Goal: Task Accomplishment & Management: Use online tool/utility

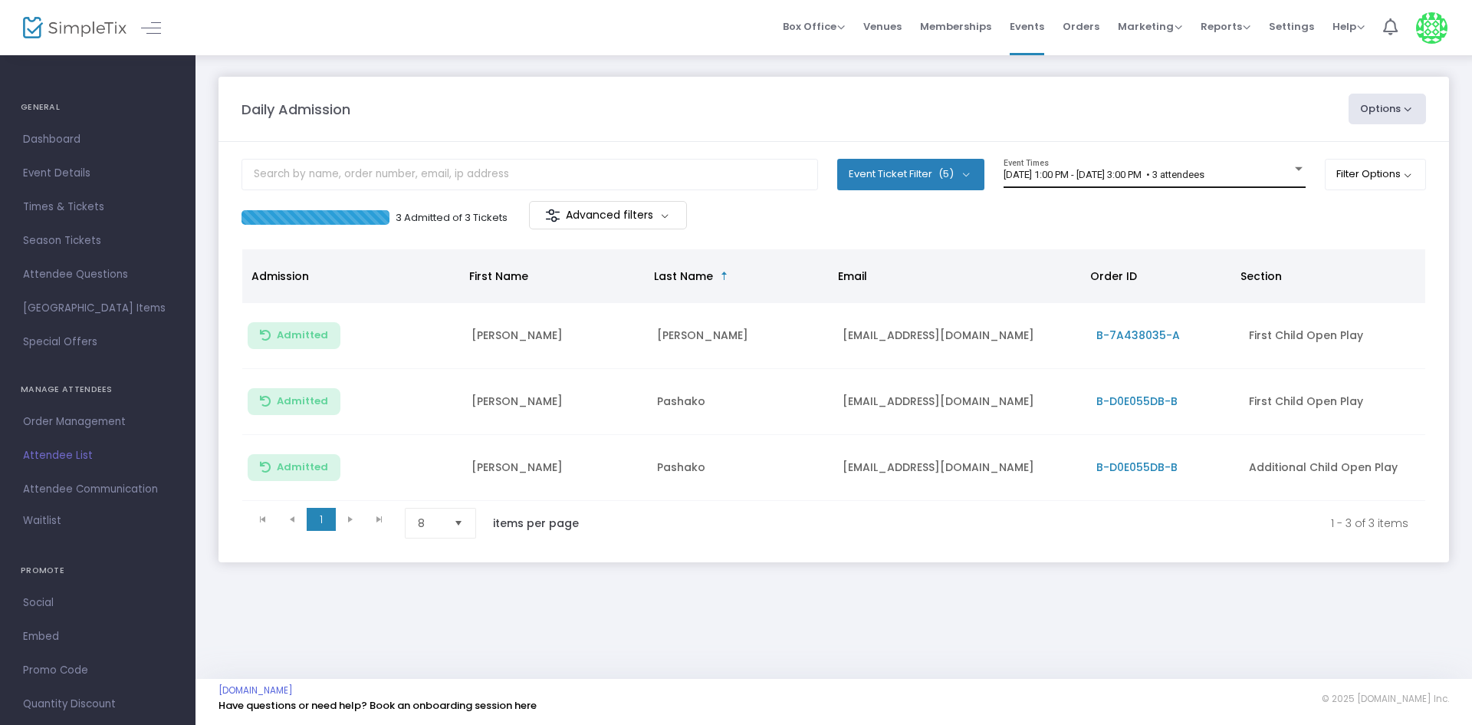
click at [1152, 173] on span "[DATE] 1:00 PM - [DATE] 3:00 PM • 3 attendees" at bounding box center [1104, 175] width 201 height 12
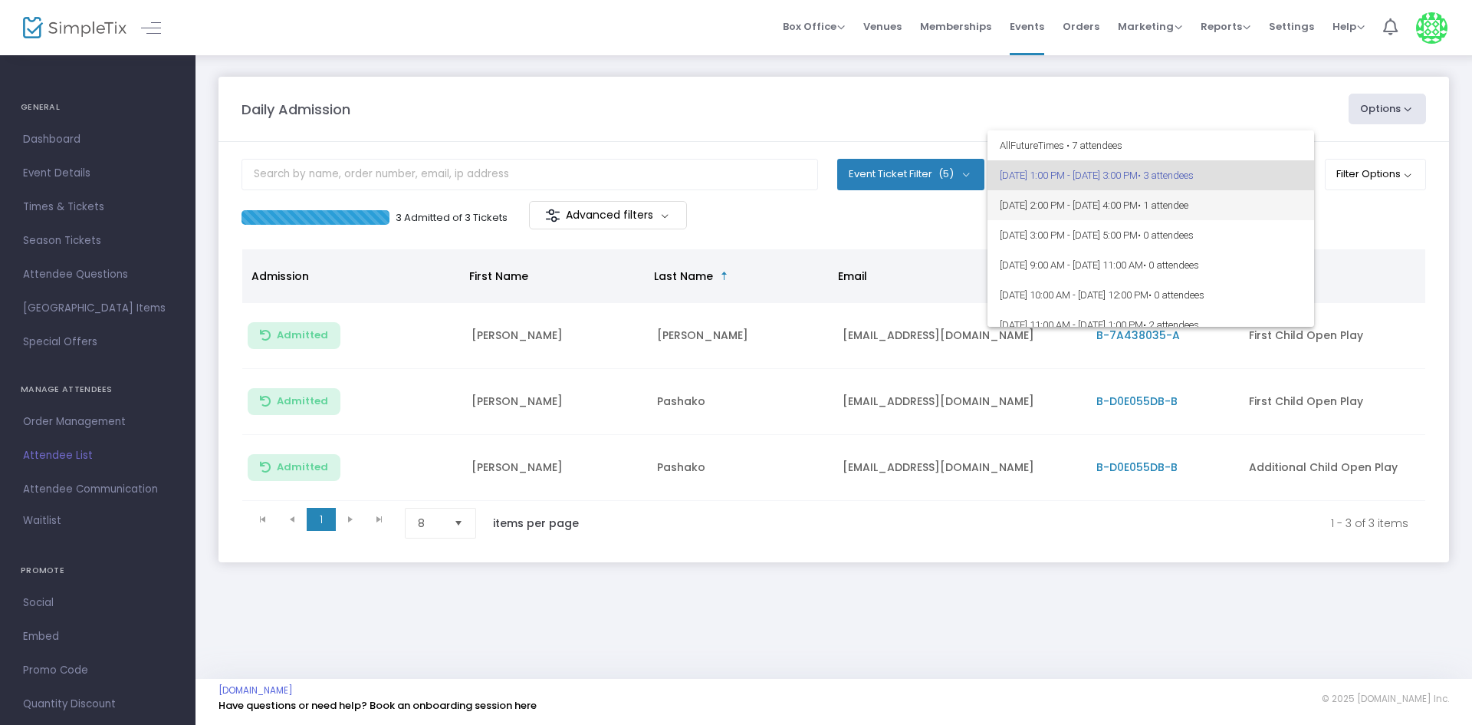
click at [1179, 207] on span "8/25/2025 @ 2:00 PM - 8/25/2025 @ 4:00 PM • 1 attendee" at bounding box center [1151, 205] width 302 height 30
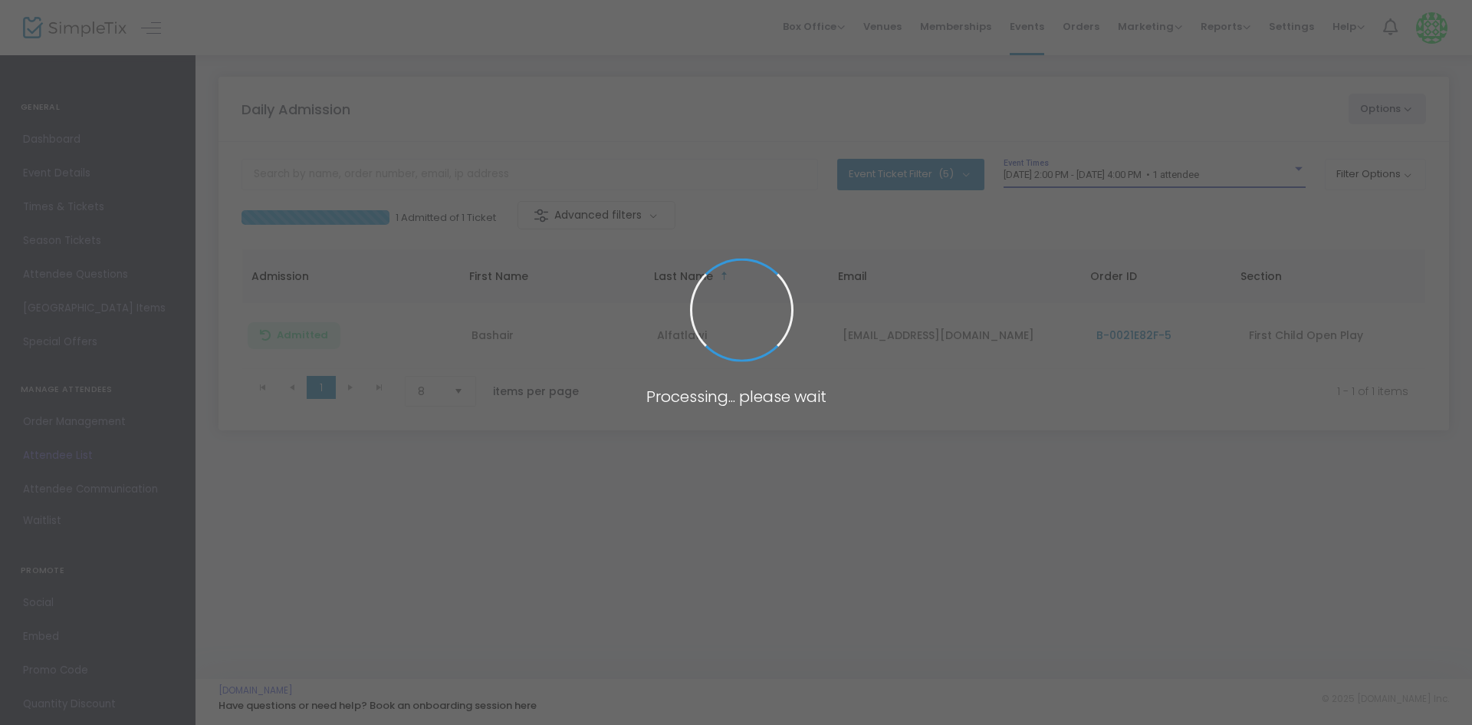
click at [1131, 178] on span at bounding box center [736, 362] width 1472 height 725
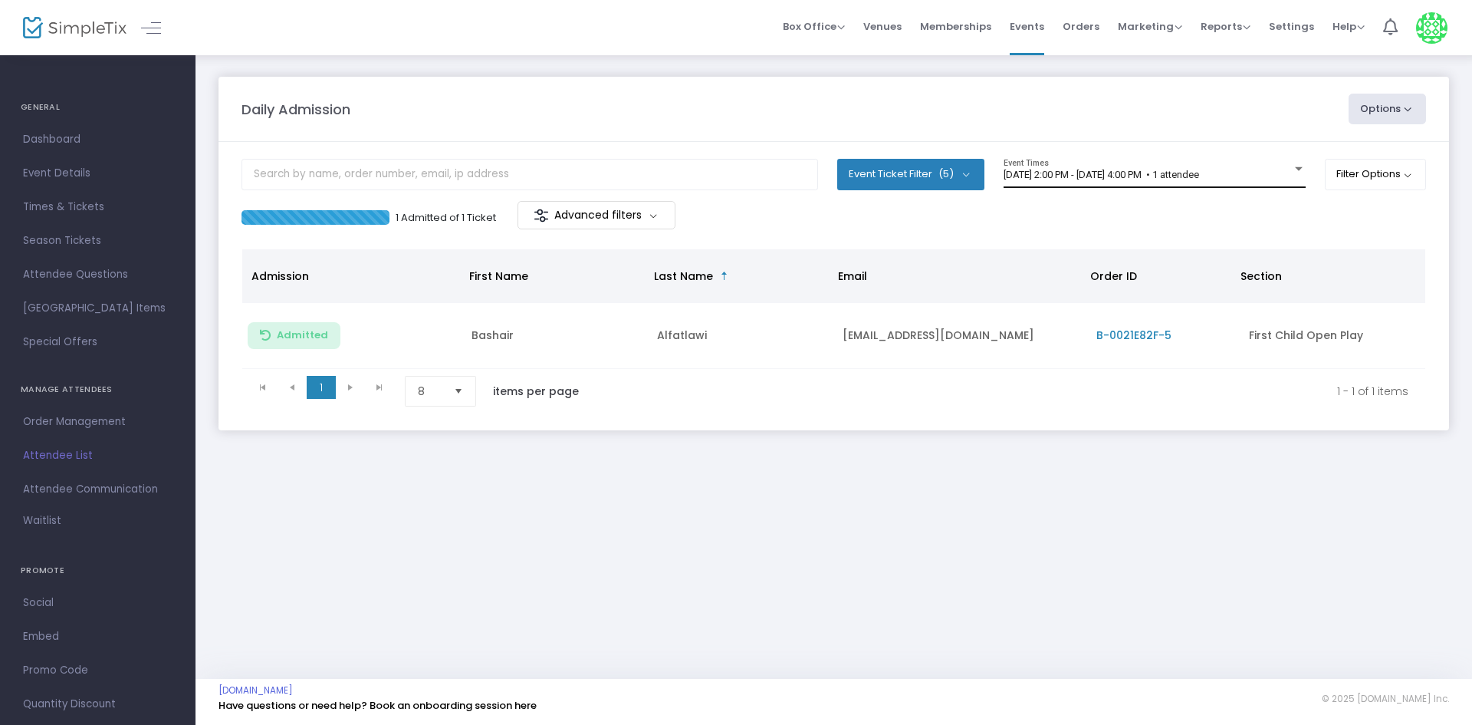
click at [1108, 173] on span "[DATE] 2:00 PM - [DATE] 4:00 PM • 1 attendee" at bounding box center [1102, 175] width 196 height 12
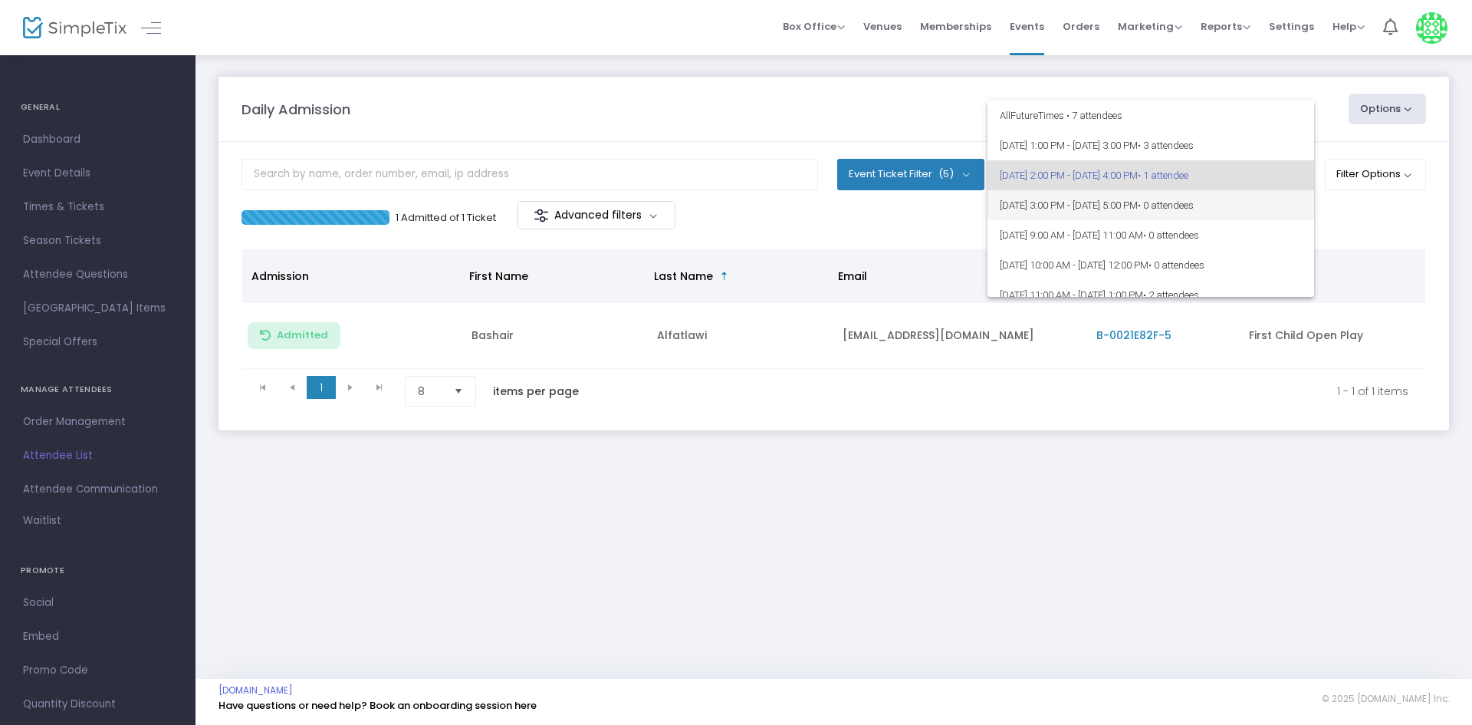
click at [1145, 203] on span "8/25/2025 @ 3:00 PM - 8/25/2025 @ 5:00 PM • 0 attendees" at bounding box center [1151, 205] width 302 height 30
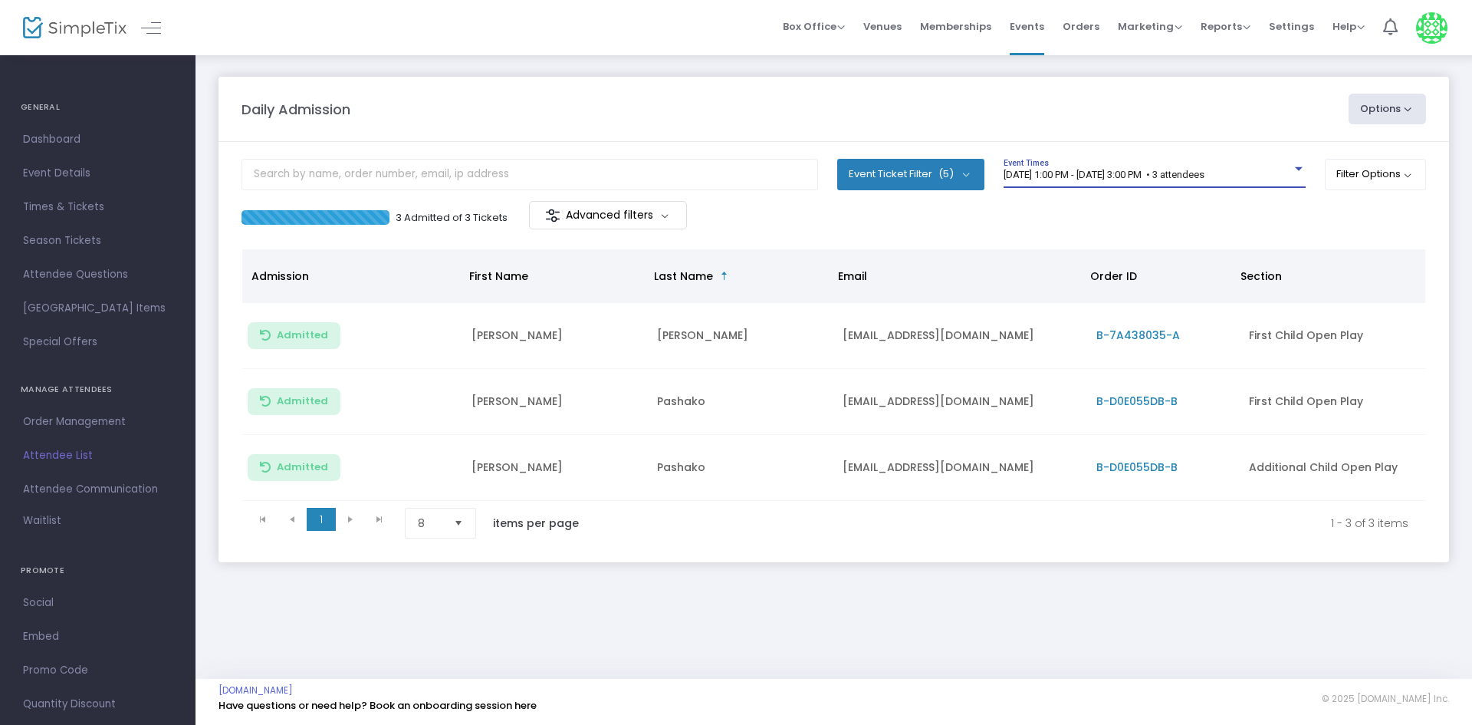
click at [1178, 175] on span "[DATE] 1:00 PM - [DATE] 3:00 PM • 3 attendees" at bounding box center [1104, 175] width 201 height 12
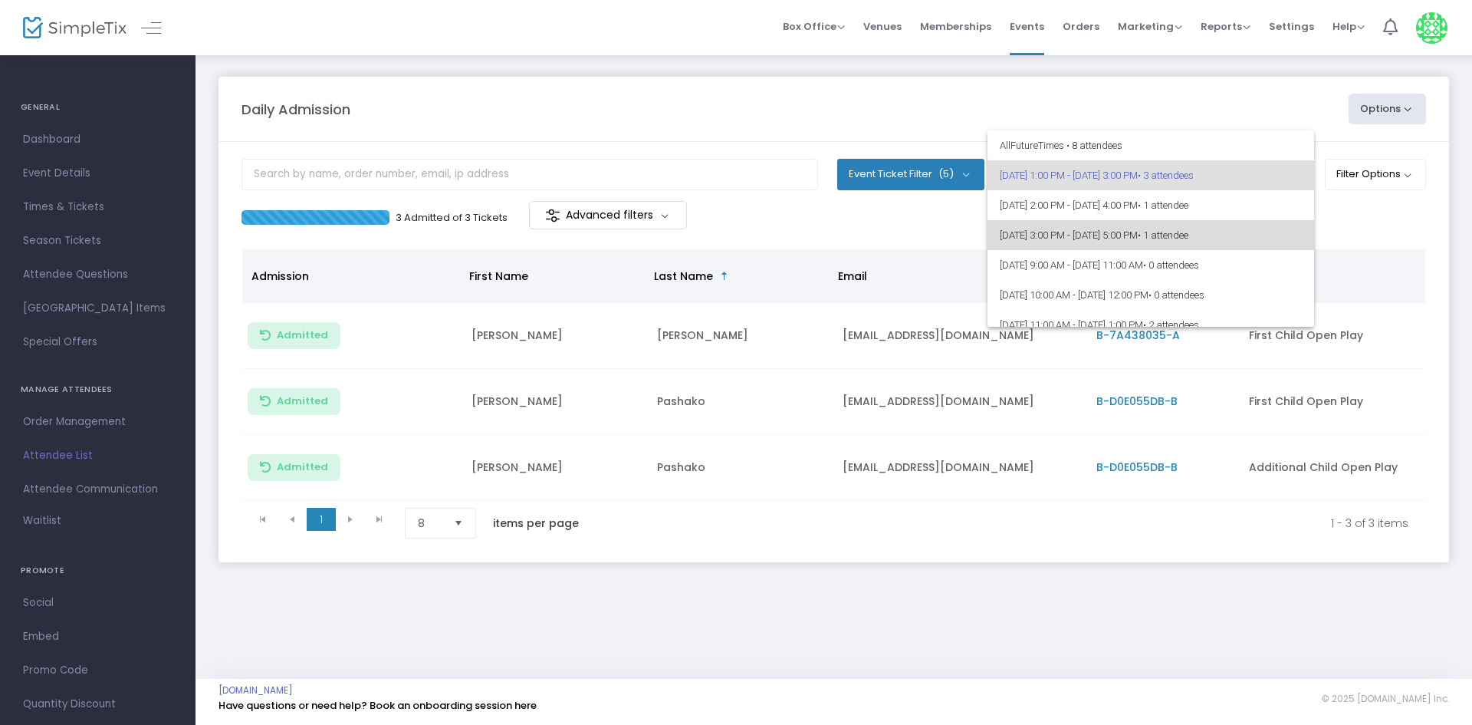
click at [1176, 221] on span "8/25/2025 @ 3:00 PM - 8/25/2025 @ 5:00 PM • 1 attendee" at bounding box center [1151, 235] width 302 height 30
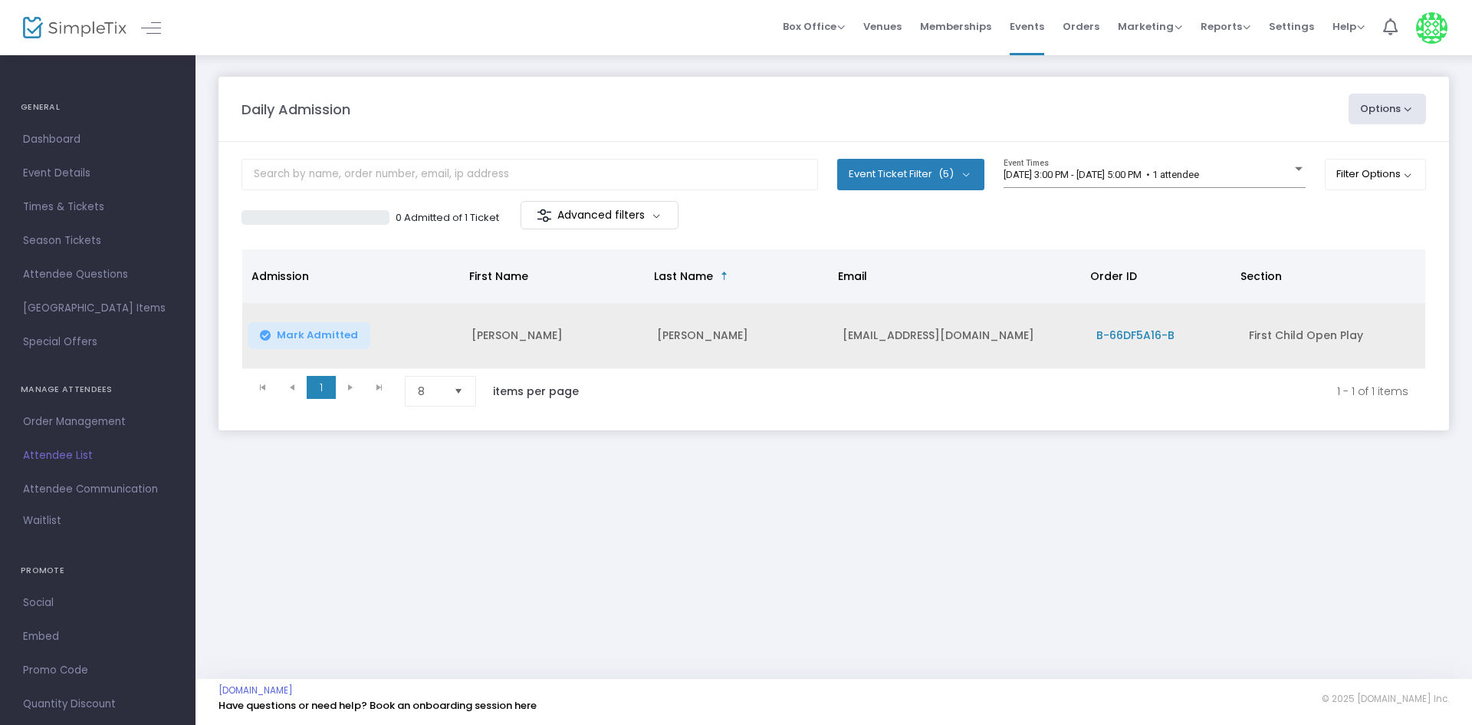
click at [302, 345] on button "Mark Admitted" at bounding box center [309, 335] width 123 height 27
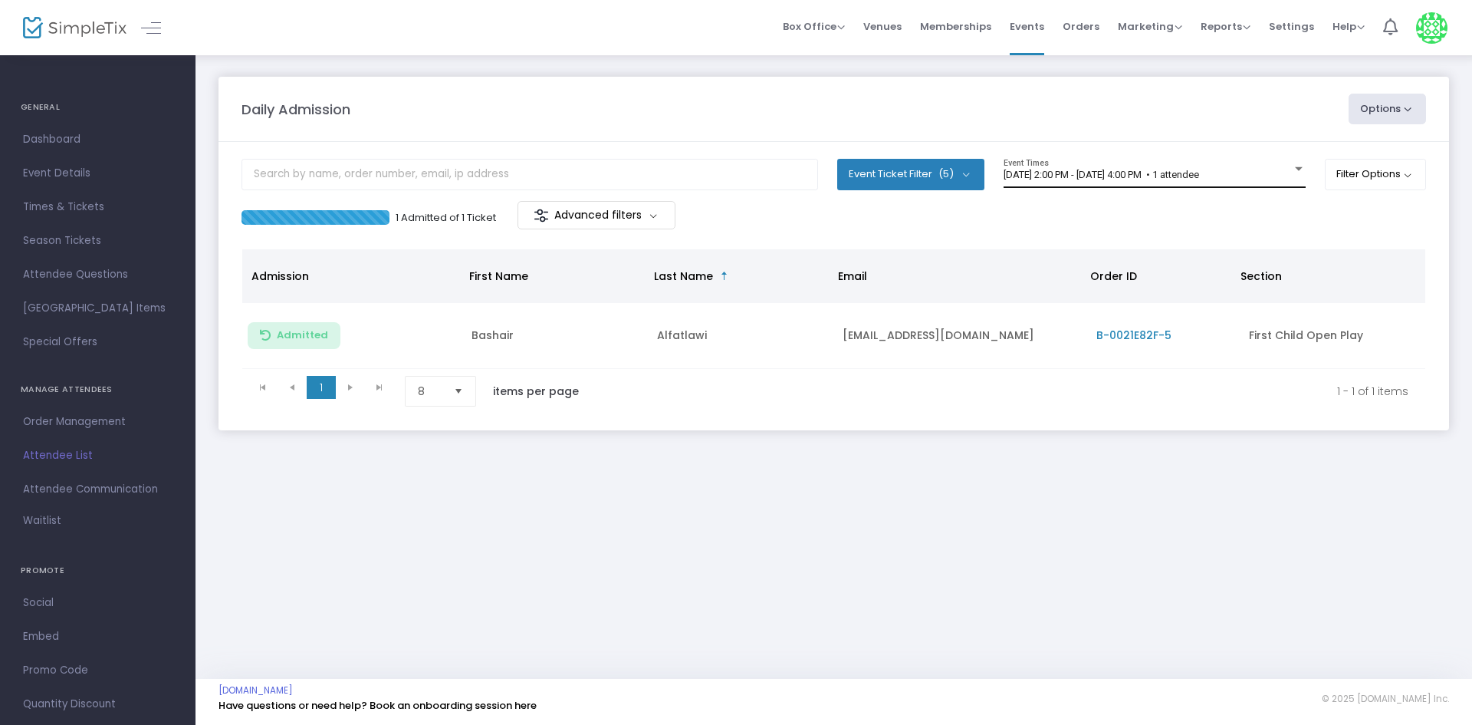
click at [1274, 179] on div "8/25/2025 @ 2:00 PM - 8/25/2025 @ 4:00 PM • 1 attendee" at bounding box center [1148, 175] width 288 height 12
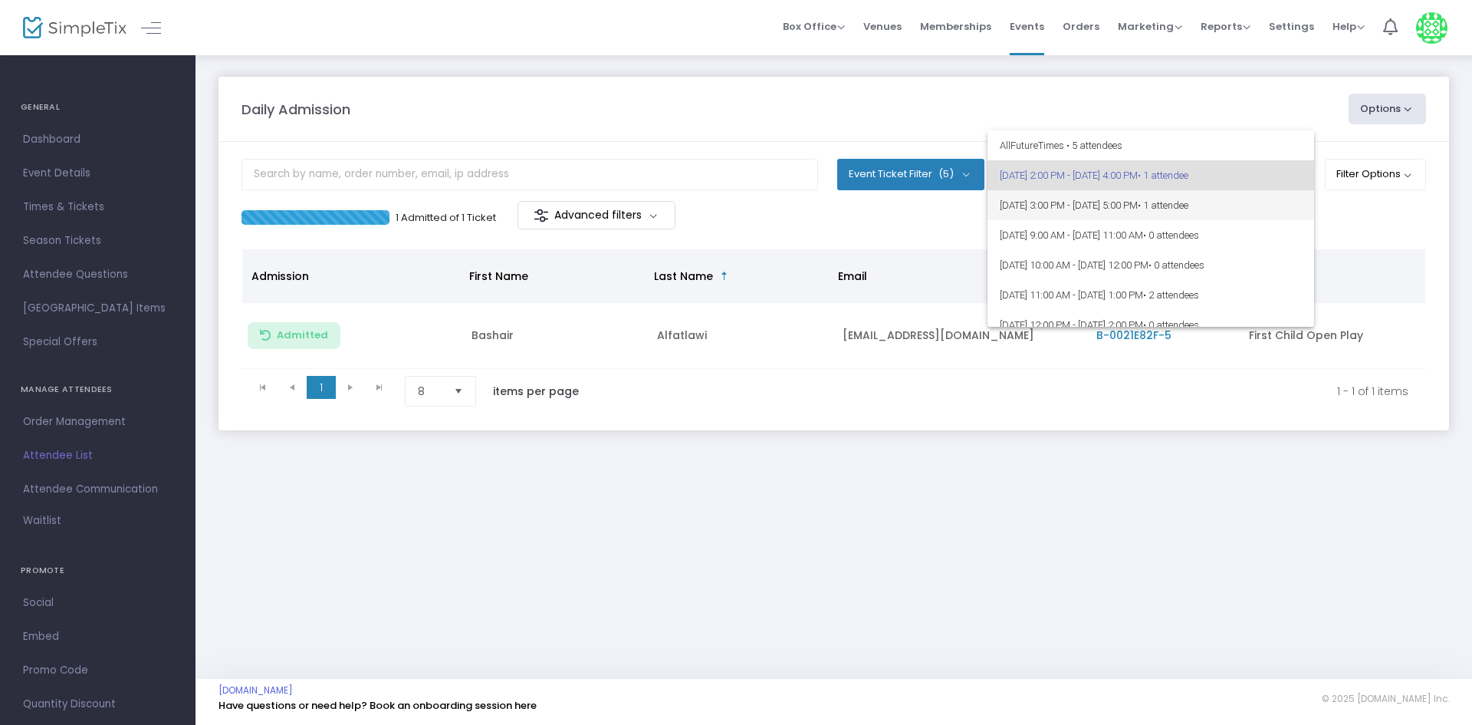
click at [1284, 214] on span "[DATE] 3:00 PM - [DATE] 5:00 PM • 1 attendee" at bounding box center [1151, 205] width 302 height 30
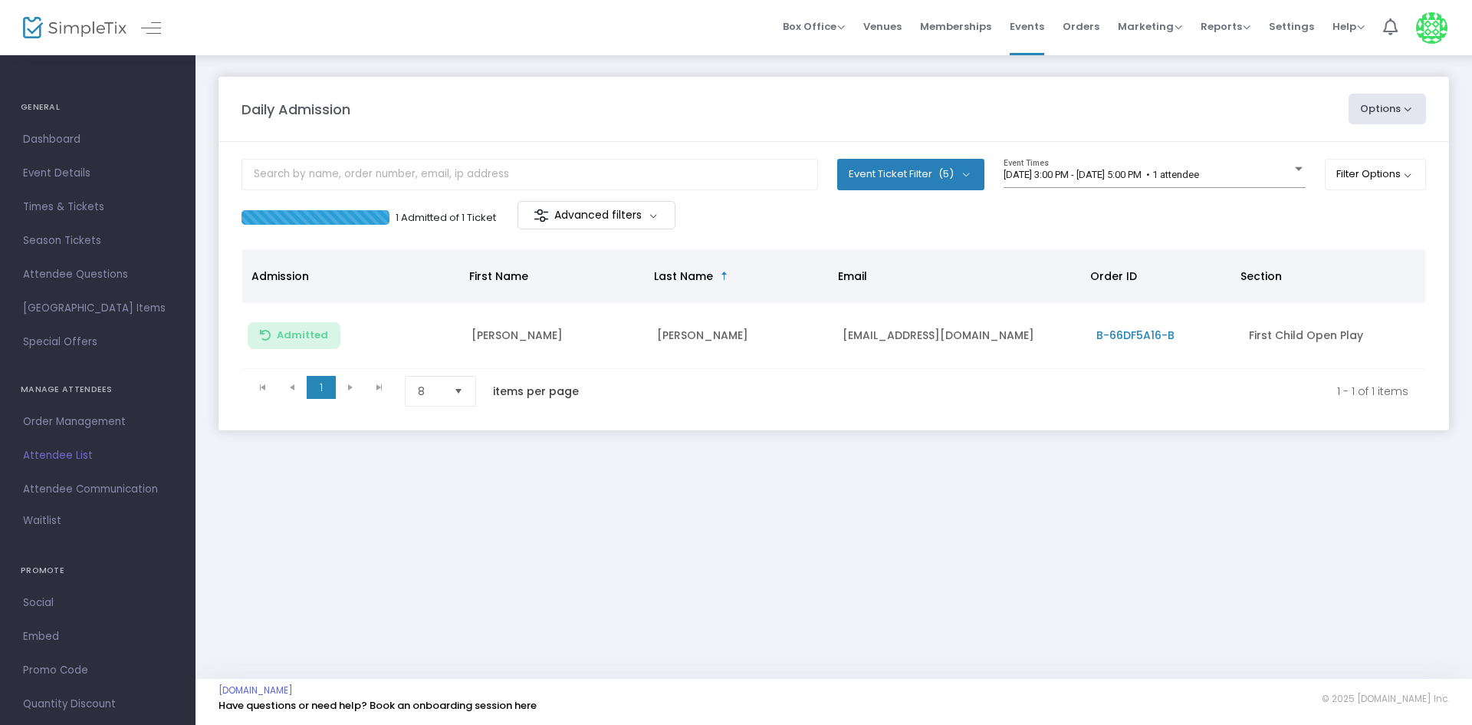
click at [1230, 190] on div "8/25/2025 @ 3:00 PM - 8/25/2025 @ 5:00 PM • 1 attendee Event Times" at bounding box center [1155, 180] width 302 height 42
click at [1155, 180] on div "8/25/2025 @ 3:00 PM - 8/25/2025 @ 5:00 PM • 1 attendee" at bounding box center [1148, 175] width 288 height 12
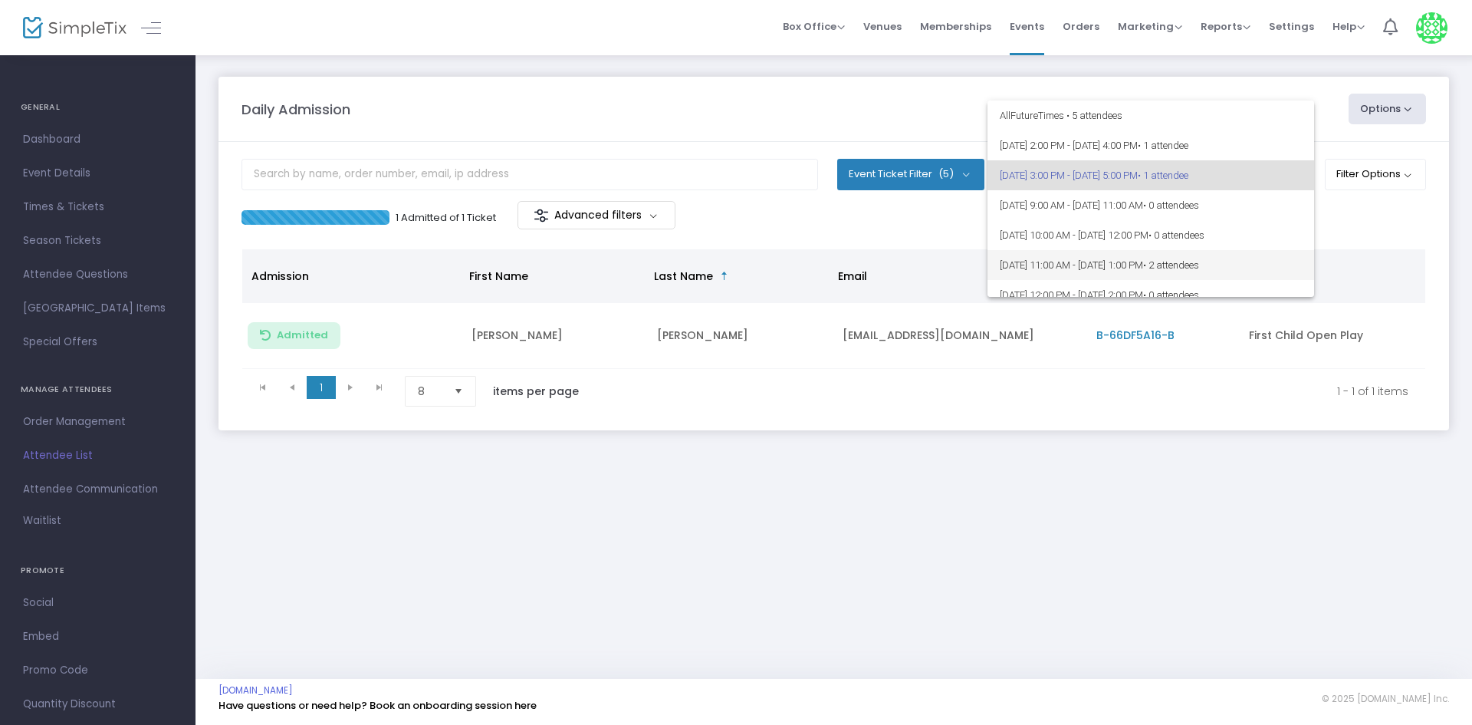
click at [1200, 261] on span "8/26/2025 @ 11:00 AM - 8/26/2025 @ 1:00 PM • 2 attendees" at bounding box center [1151, 265] width 302 height 30
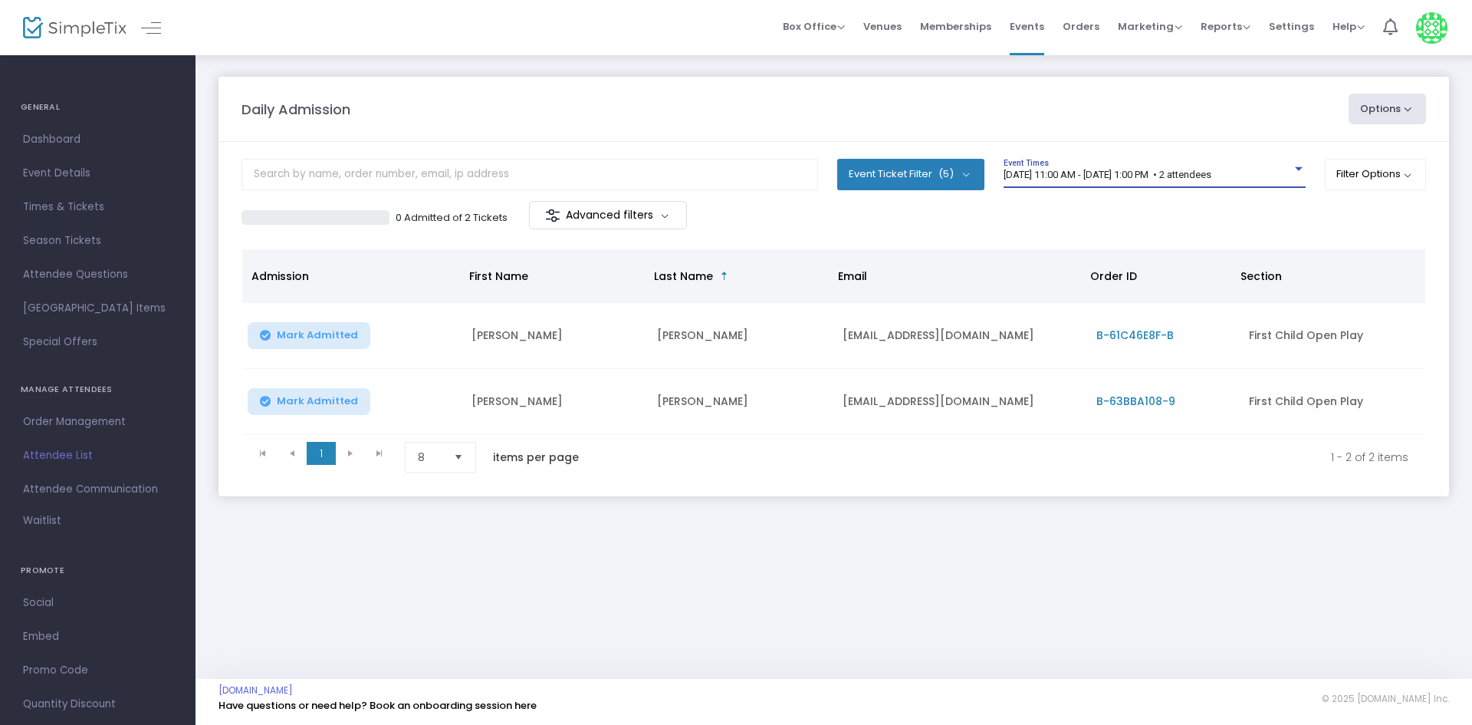
click at [1208, 179] on span "8/26/2025 @ 11:00 AM - 8/26/2025 @ 1:00 PM • 2 attendees" at bounding box center [1108, 175] width 208 height 12
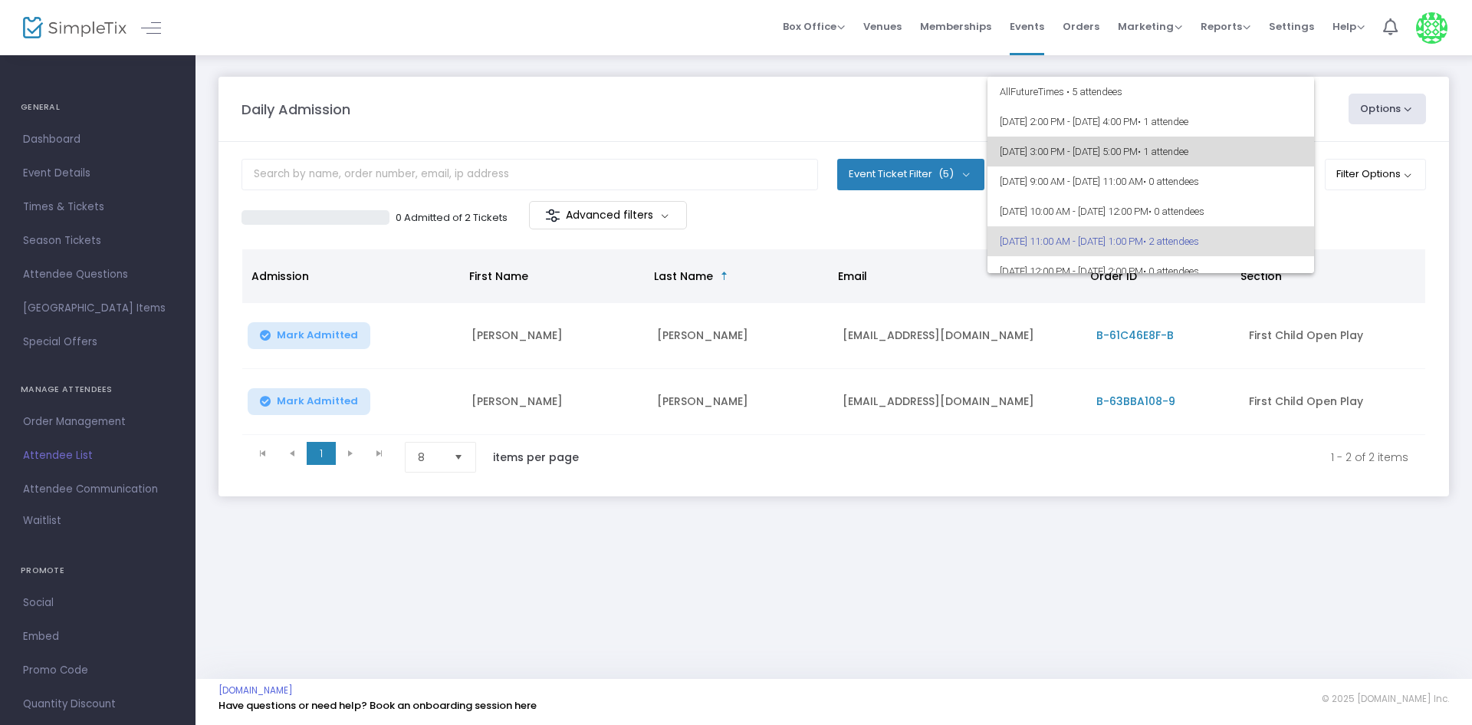
click at [1188, 156] on span "• 1 attendee" at bounding box center [1163, 152] width 51 height 12
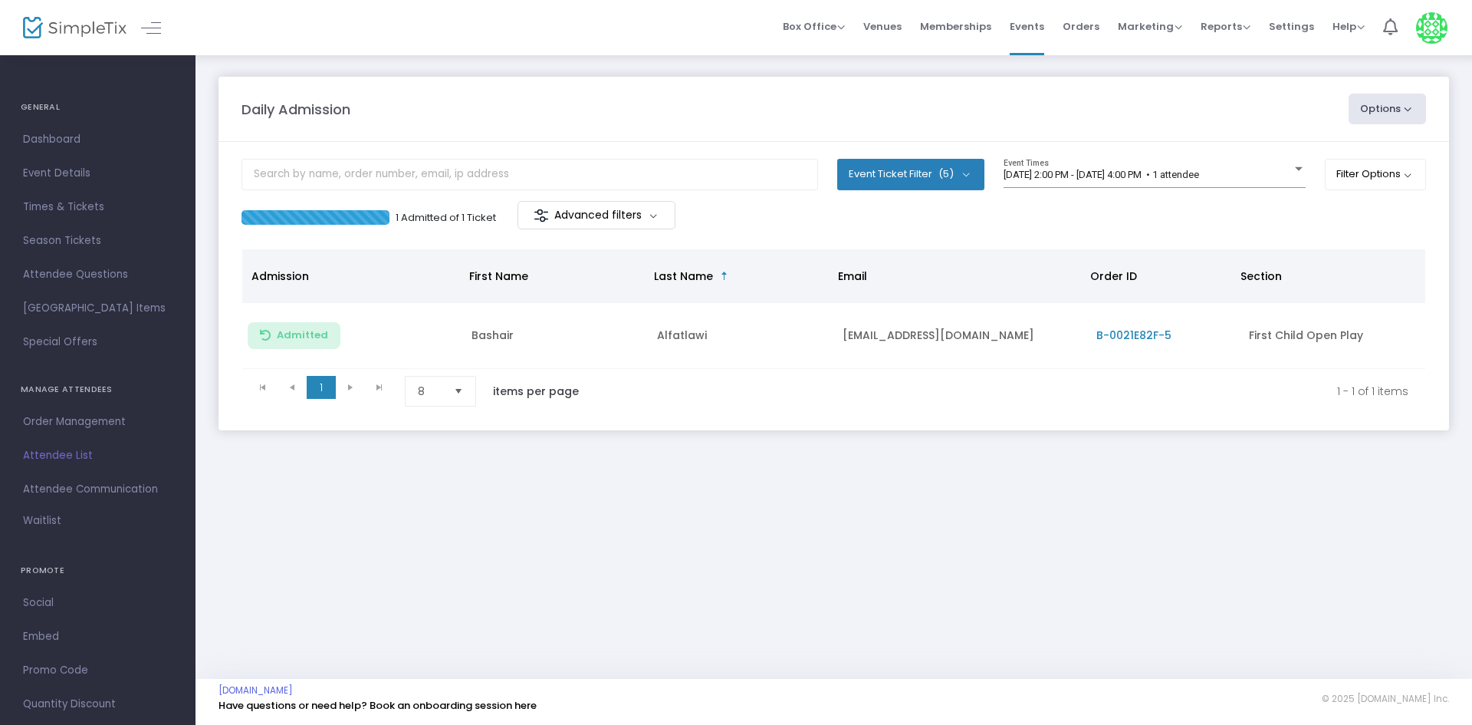
click at [1258, 190] on div "8/25/2025 @ 2:00 PM - 8/25/2025 @ 4:00 PM • 1 attendee Event Times" at bounding box center [1155, 180] width 302 height 42
click at [1199, 173] on span "8/25/2025 @ 2:00 PM - 8/25/2025 @ 4:00 PM • 1 attendee" at bounding box center [1102, 175] width 196 height 12
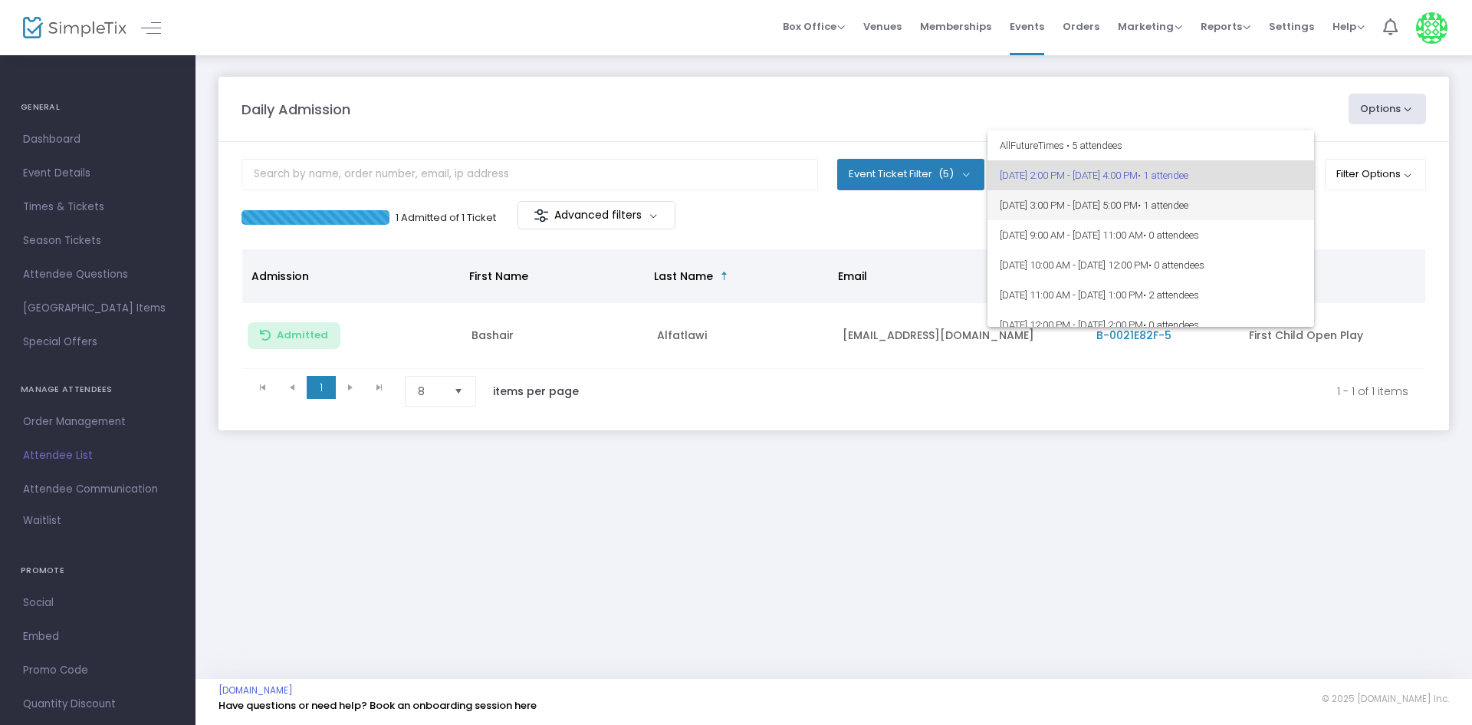
click at [1188, 208] on span "• 1 attendee" at bounding box center [1163, 205] width 51 height 12
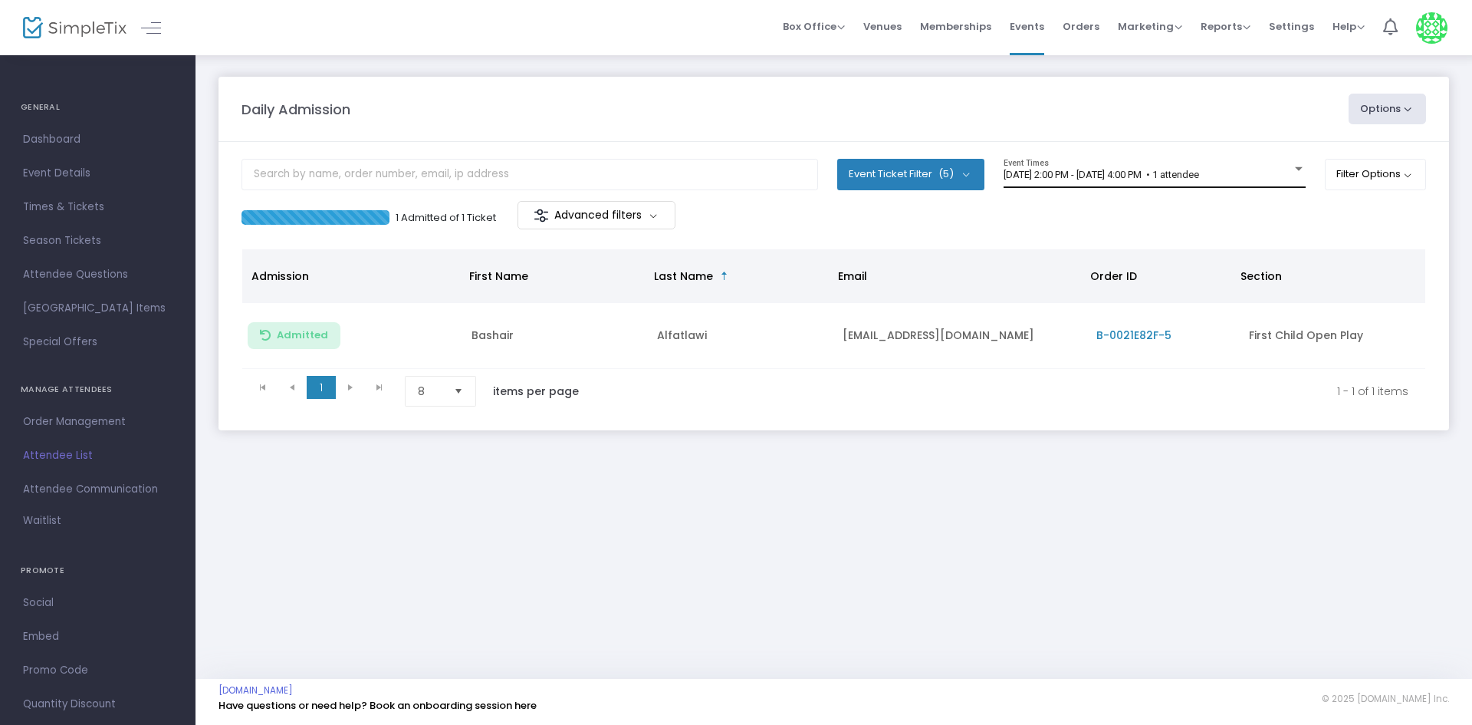
click at [1086, 186] on div "[DATE] 2:00 PM - [DATE] 4:00 PM • 1 attendee Event Times" at bounding box center [1155, 173] width 302 height 29
click at [1116, 170] on span "[DATE] 2:00 PM - [DATE] 4:00 PM • 1 attendee" at bounding box center [1102, 175] width 196 height 12
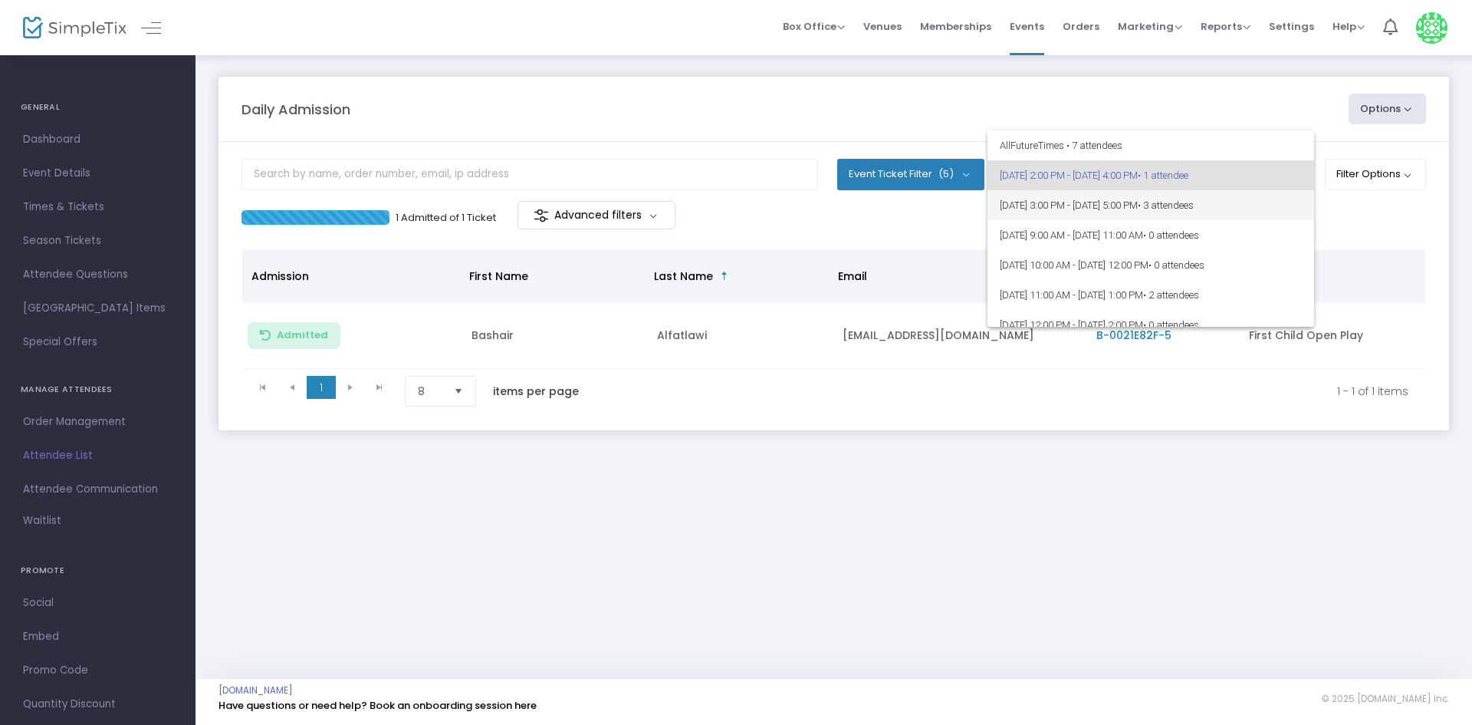
click at [1130, 203] on span "8/25/2025 @ 3:00 PM - 8/25/2025 @ 5:00 PM • 3 attendees" at bounding box center [1151, 205] width 302 height 30
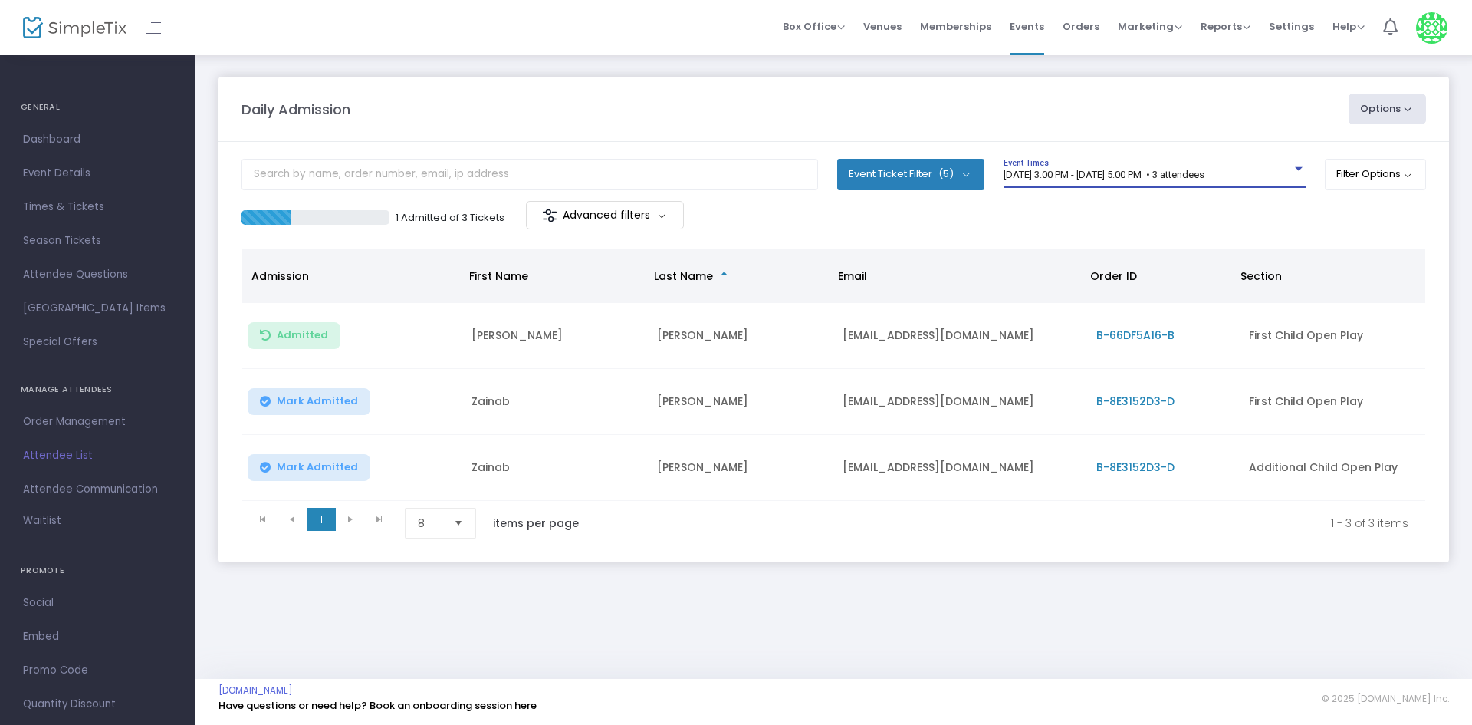
click at [325, 389] on button "Mark Admitted" at bounding box center [309, 401] width 123 height 27
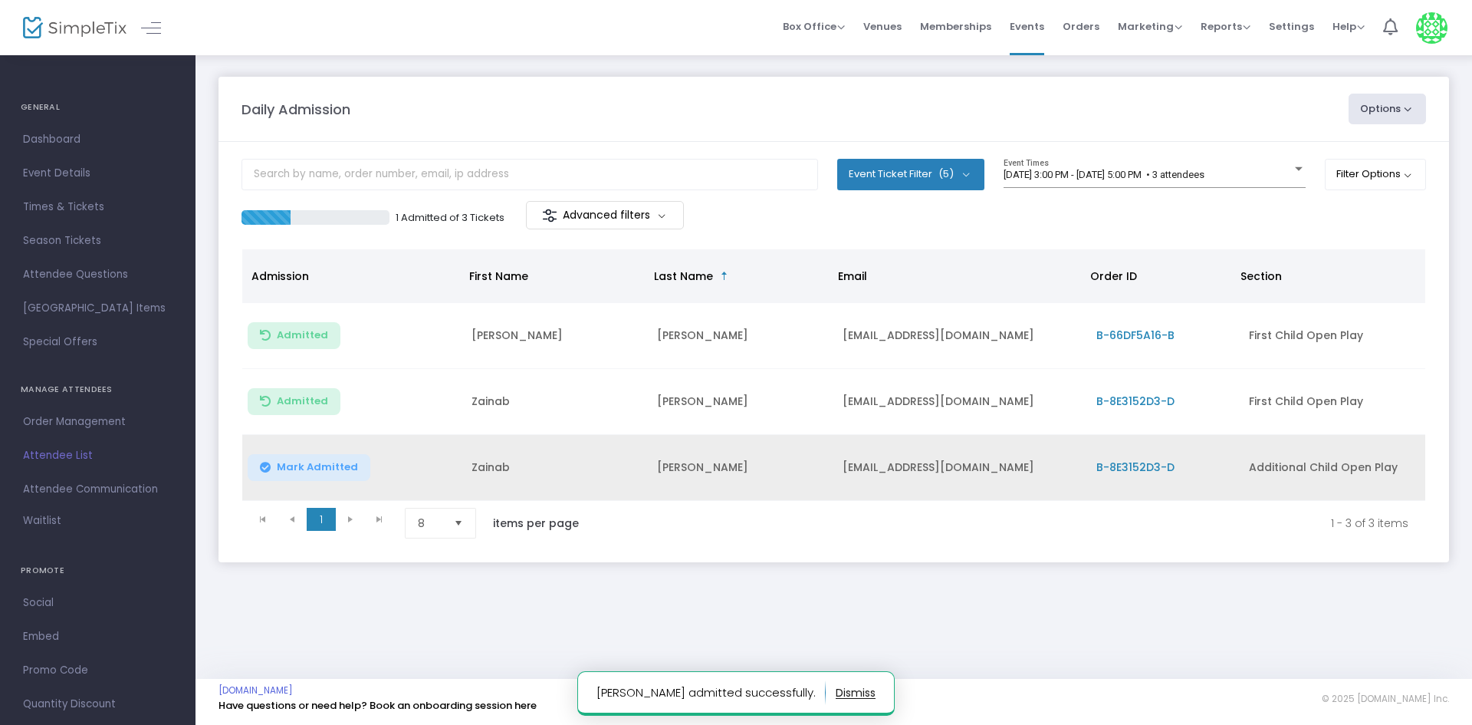
click at [334, 468] on span "Mark Admitted" at bounding box center [317, 467] width 81 height 12
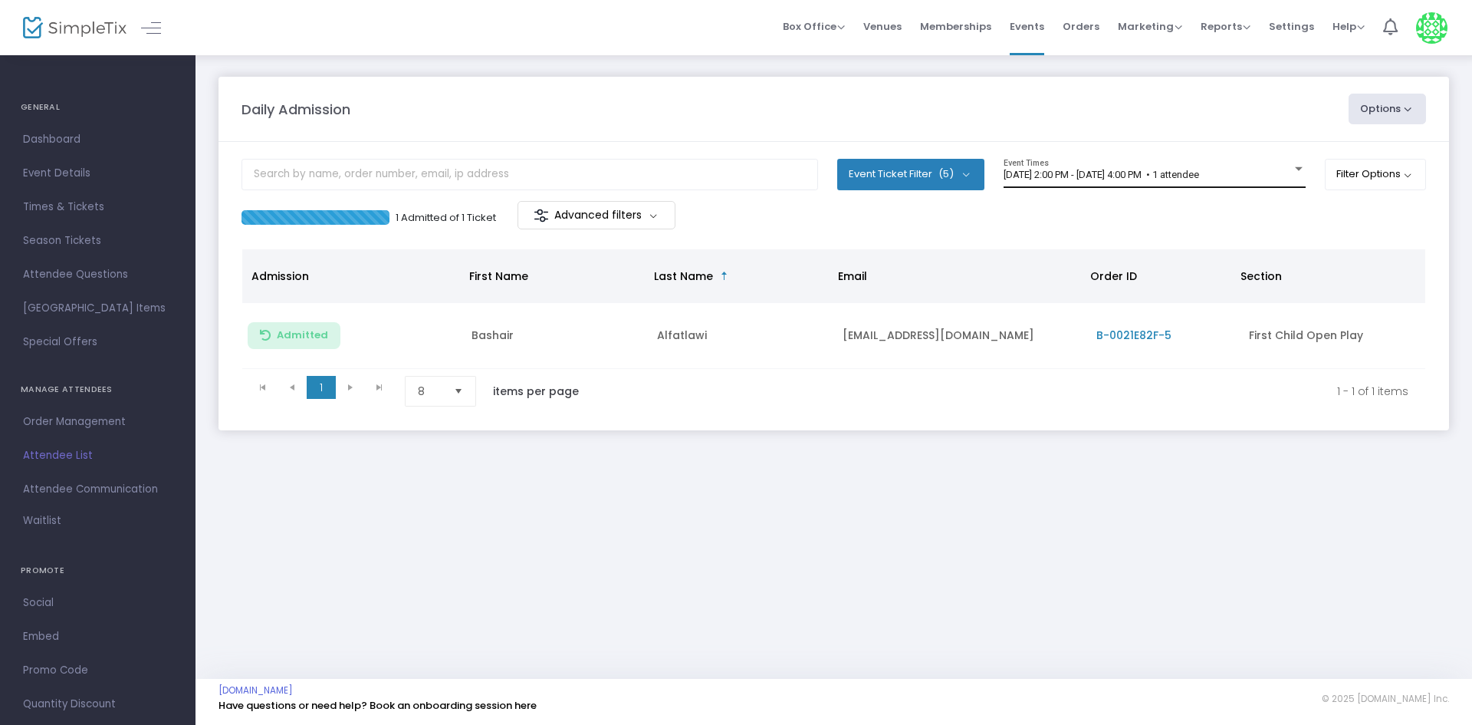
click at [1199, 172] on span "[DATE] 2:00 PM - [DATE] 4:00 PM • 1 attendee" at bounding box center [1102, 175] width 196 height 12
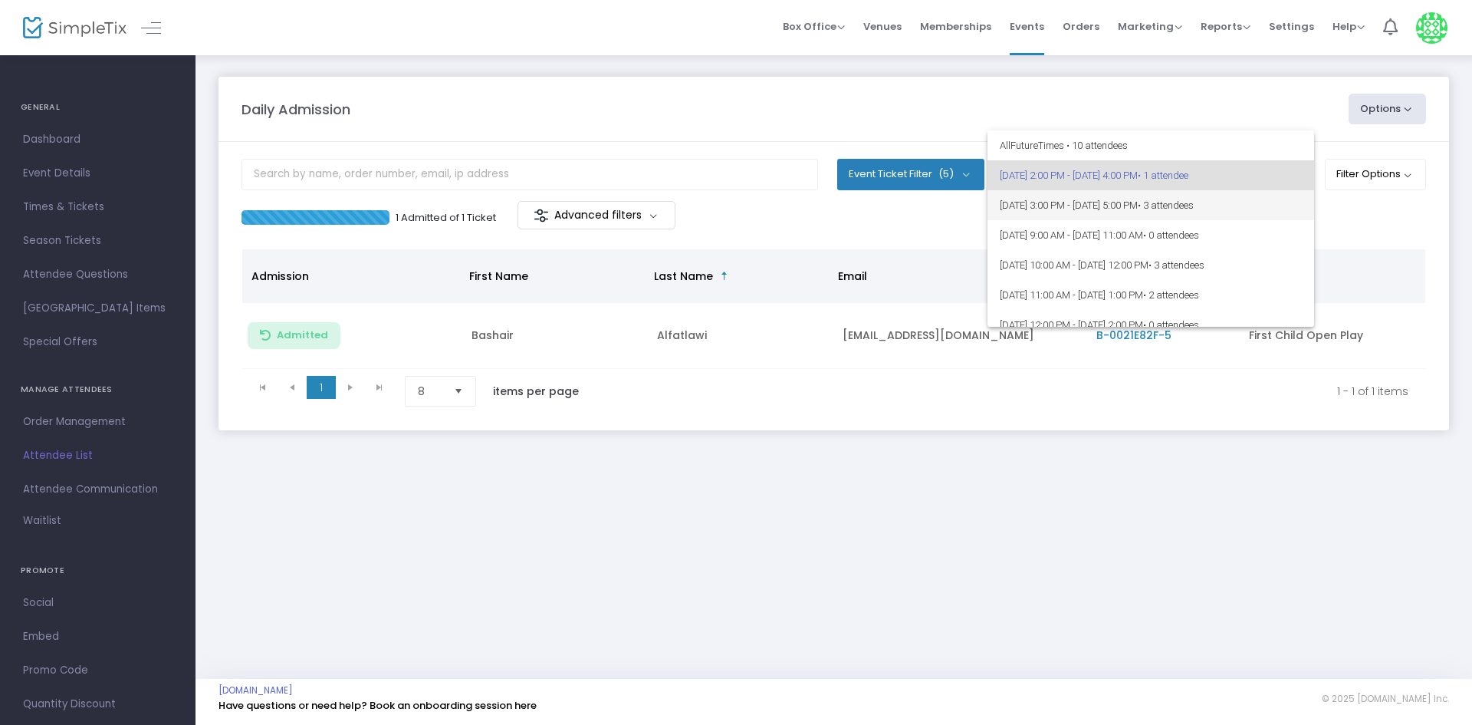
click at [1182, 193] on span "8/25/2025 @ 3:00 PM - 8/25/2025 @ 5:00 PM • 3 attendees" at bounding box center [1151, 205] width 302 height 30
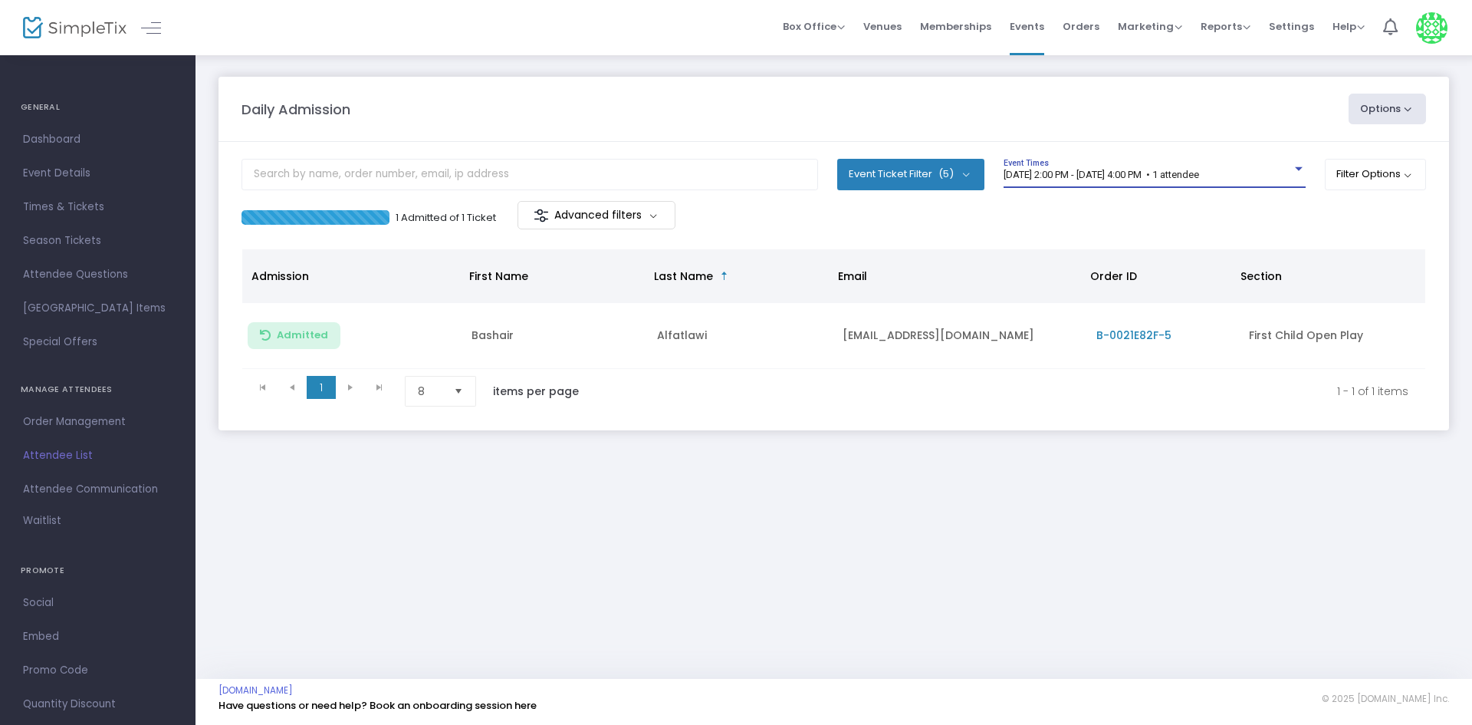
click at [1199, 173] on span "[DATE] 2:00 PM - [DATE] 4:00 PM • 1 attendee" at bounding box center [1102, 175] width 196 height 12
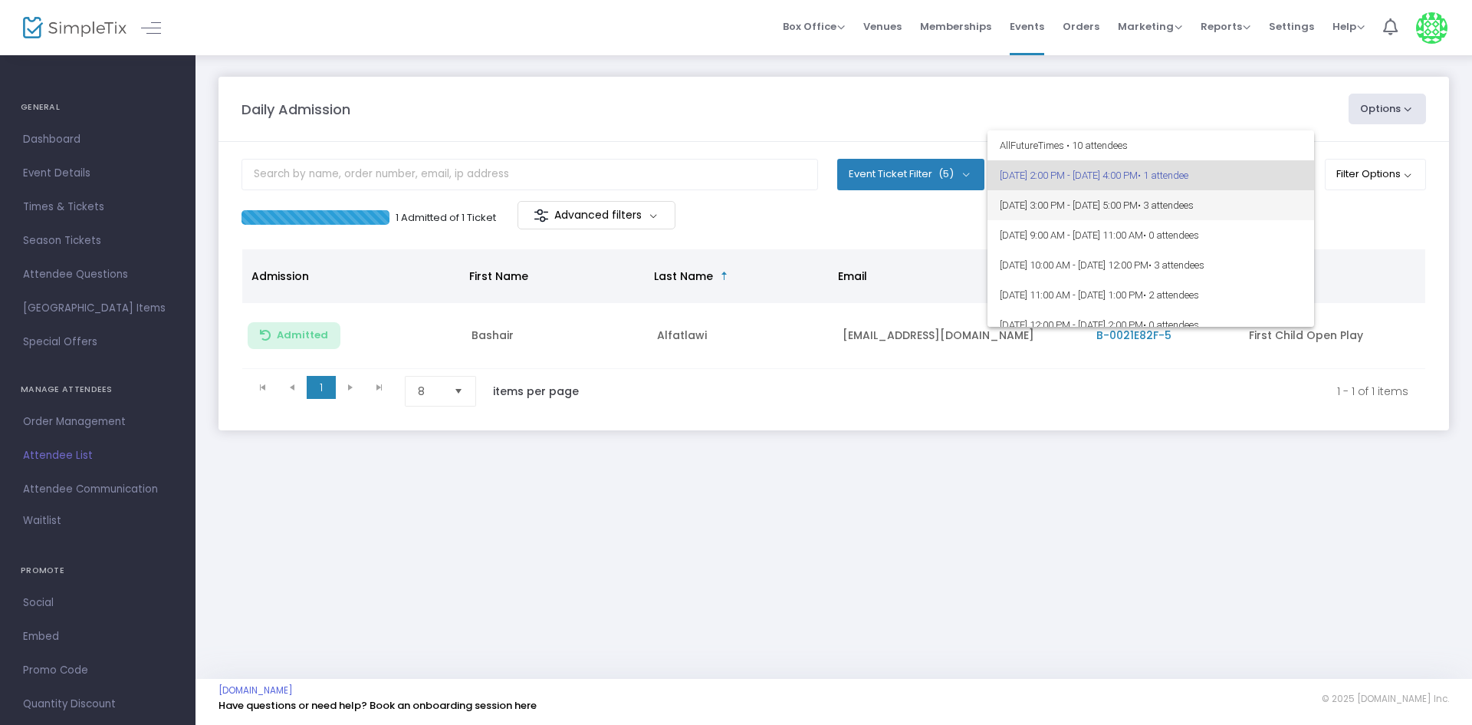
click at [1245, 191] on span "8/25/2025 @ 3:00 PM - 8/25/2025 @ 5:00 PM • 3 attendees" at bounding box center [1151, 205] width 302 height 30
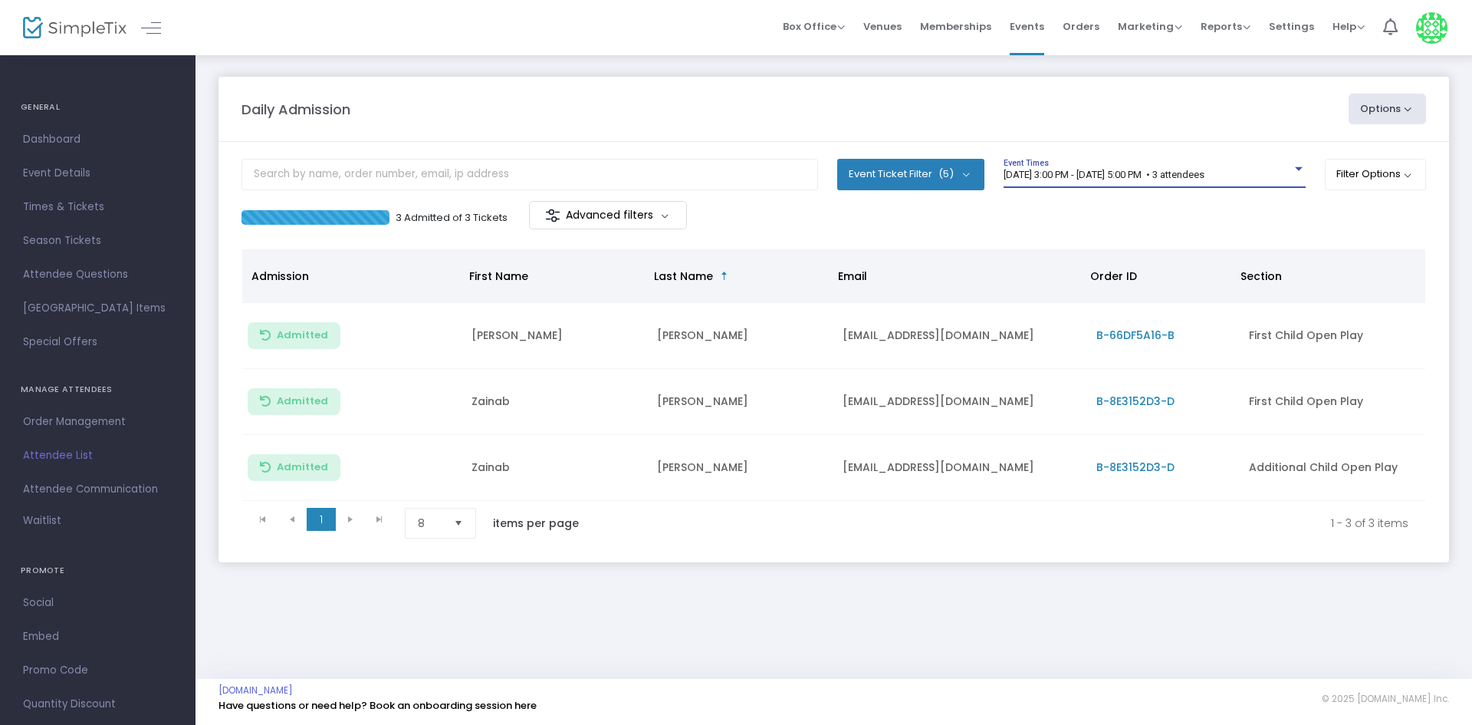
click at [1273, 175] on div "8/25/2025 @ 3:00 PM - 8/25/2025 @ 5:00 PM • 3 attendees" at bounding box center [1148, 175] width 288 height 12
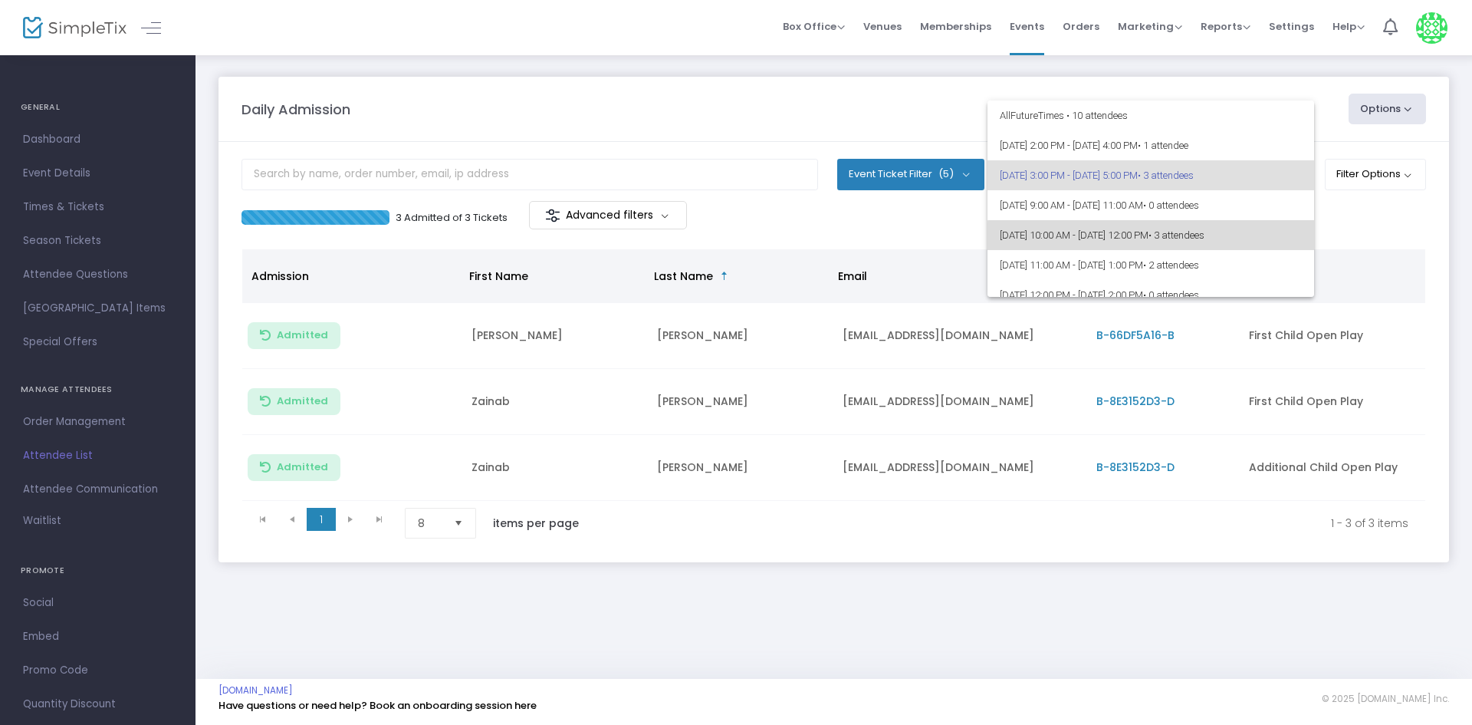
click at [1254, 243] on span "8/26/2025 @ 10:00 AM - 8/26/2025 @ 12:00 PM • 3 attendees" at bounding box center [1151, 235] width 302 height 30
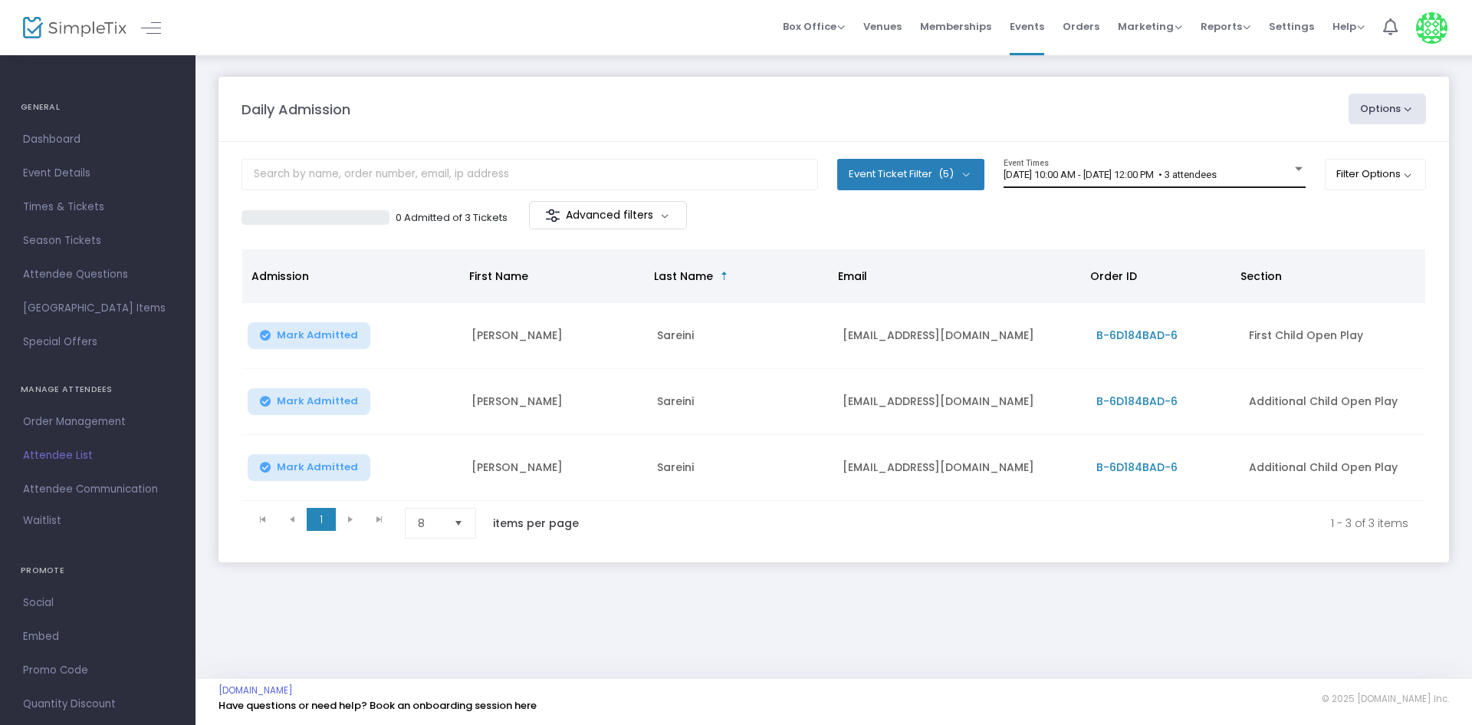
click at [1244, 164] on div "8/26/2025 @ 10:00 AM - 8/26/2025 @ 12:00 PM • 3 attendees Event Times" at bounding box center [1155, 173] width 302 height 29
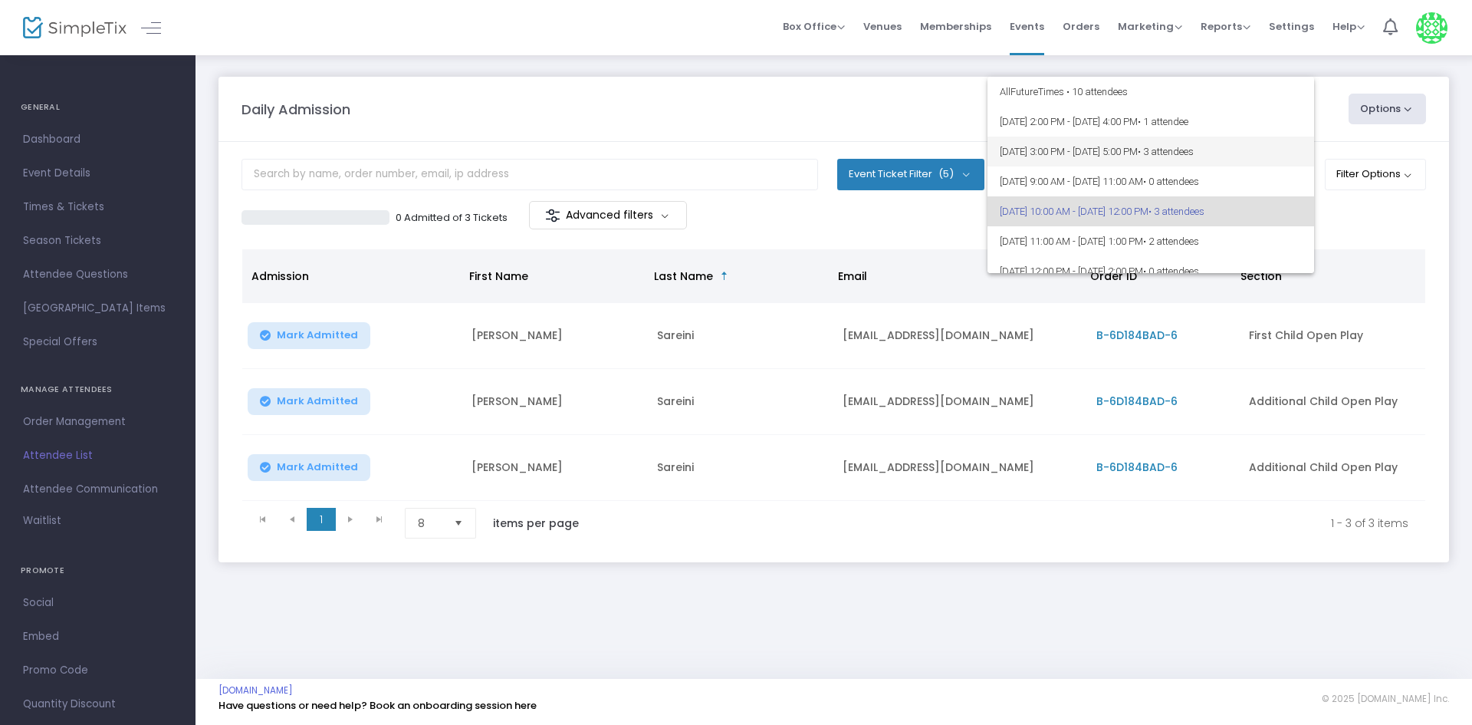
click at [1202, 159] on span "8/25/2025 @ 3:00 PM - 8/25/2025 @ 5:00 PM • 3 attendees" at bounding box center [1151, 151] width 302 height 30
